Goal: Transaction & Acquisition: Purchase product/service

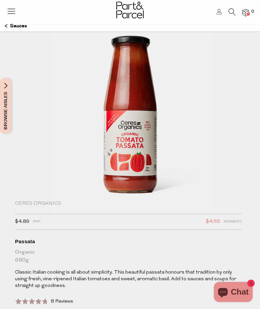
scroll to position [31, 0]
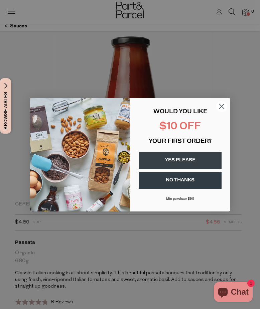
click at [224, 107] on circle "Close dialog" at bounding box center [221, 106] width 11 height 11
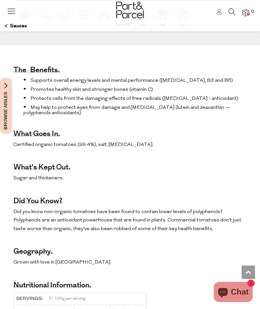
scroll to position [363, 0]
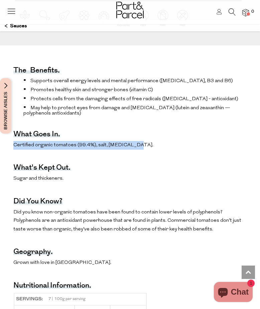
drag, startPoint x: 14, startPoint y: 143, endPoint x: 129, endPoint y: 146, distance: 115.7
click at [129, 146] on span "Certified organic tomatoes (99.4%), salt, [MEDICAL_DATA]." at bounding box center [83, 145] width 140 height 5
copy span "Certified organic tomatoes (99.4%), salt, [MEDICAL_DATA]"
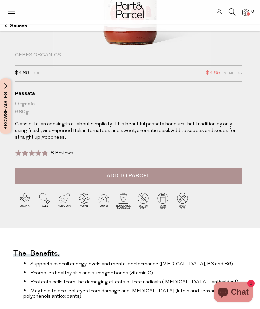
scroll to position [0, 0]
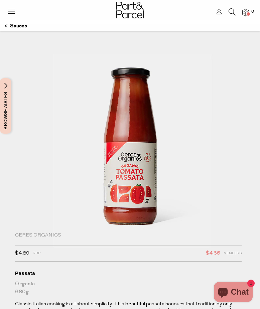
click at [117, 134] on img at bounding box center [130, 149] width 201 height 237
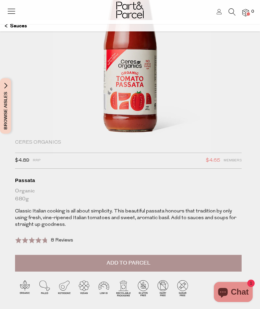
scroll to position [92, 0]
